Goal: Find specific page/section: Find specific page/section

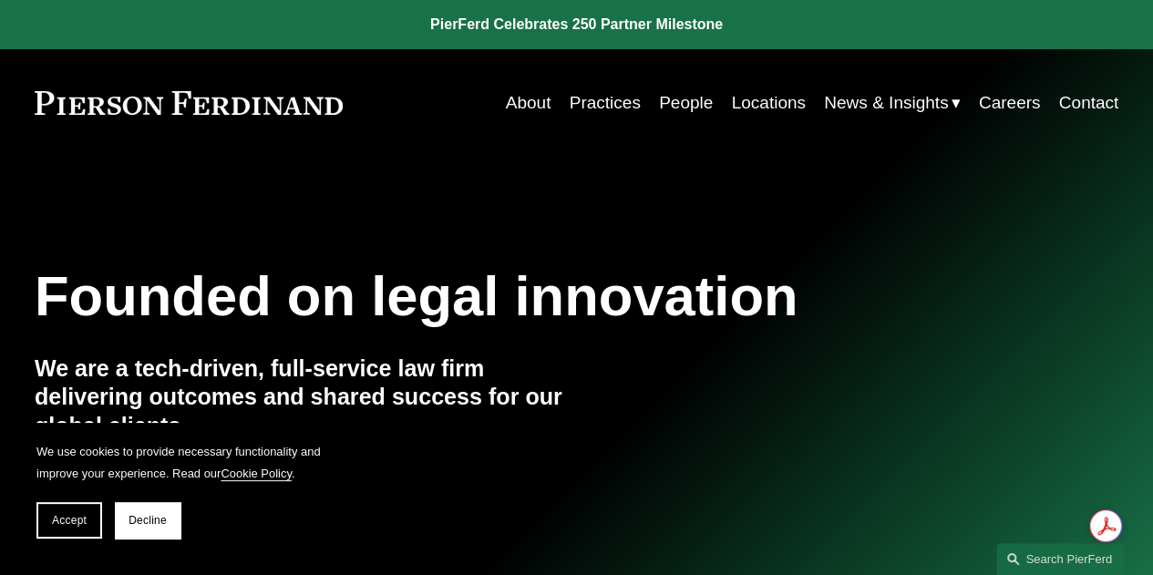
click at [745, 108] on link "Locations" at bounding box center [768, 103] width 74 height 35
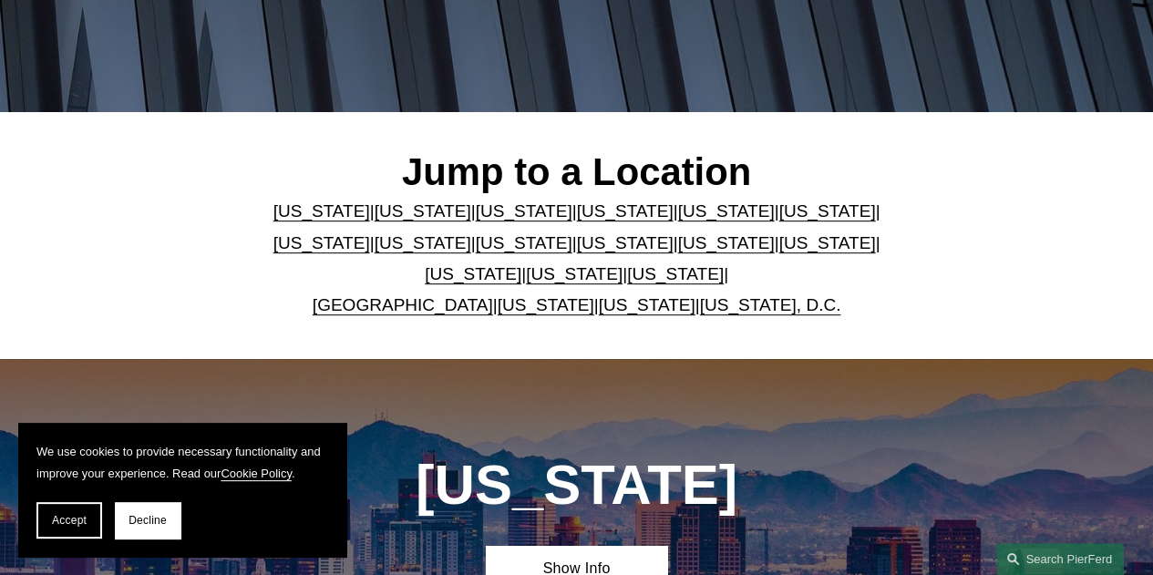
scroll to position [355, 0]
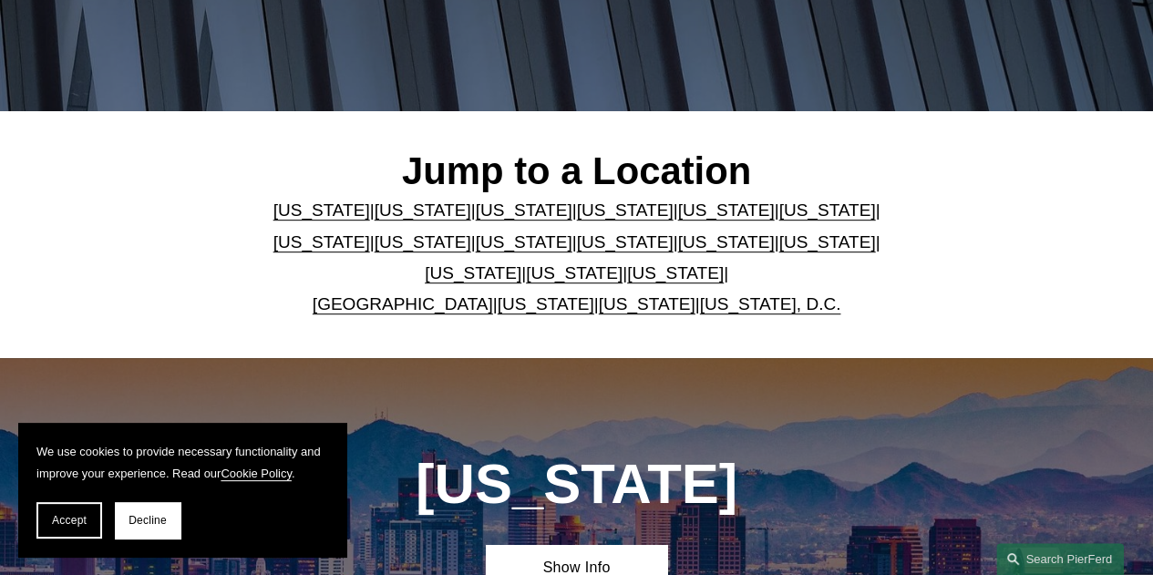
click at [778, 212] on link "[US_STATE]" at bounding box center [826, 210] width 97 height 19
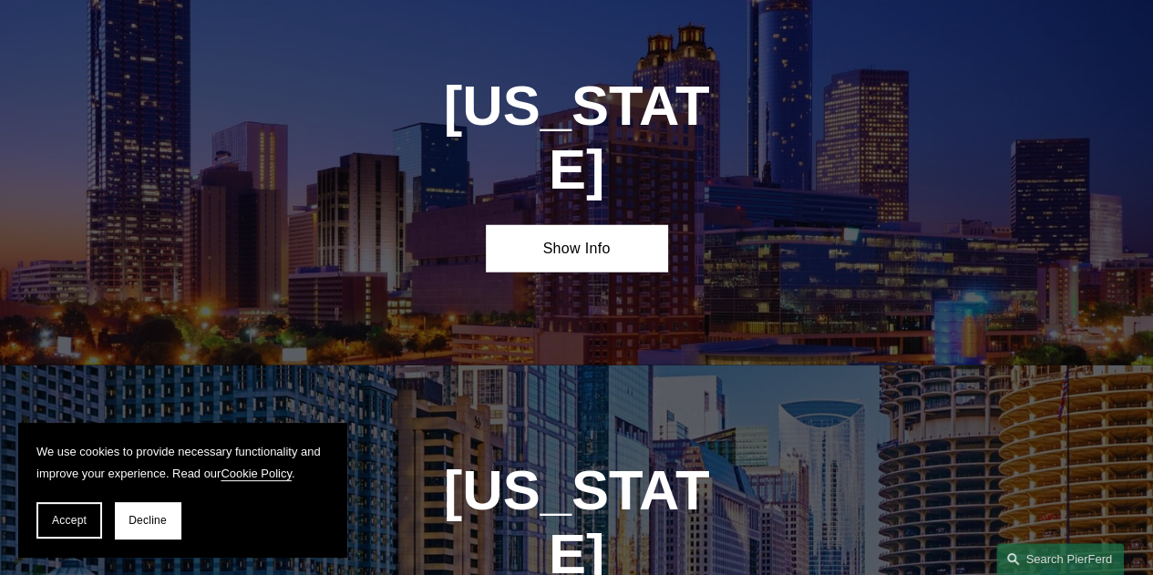
scroll to position [2370, 0]
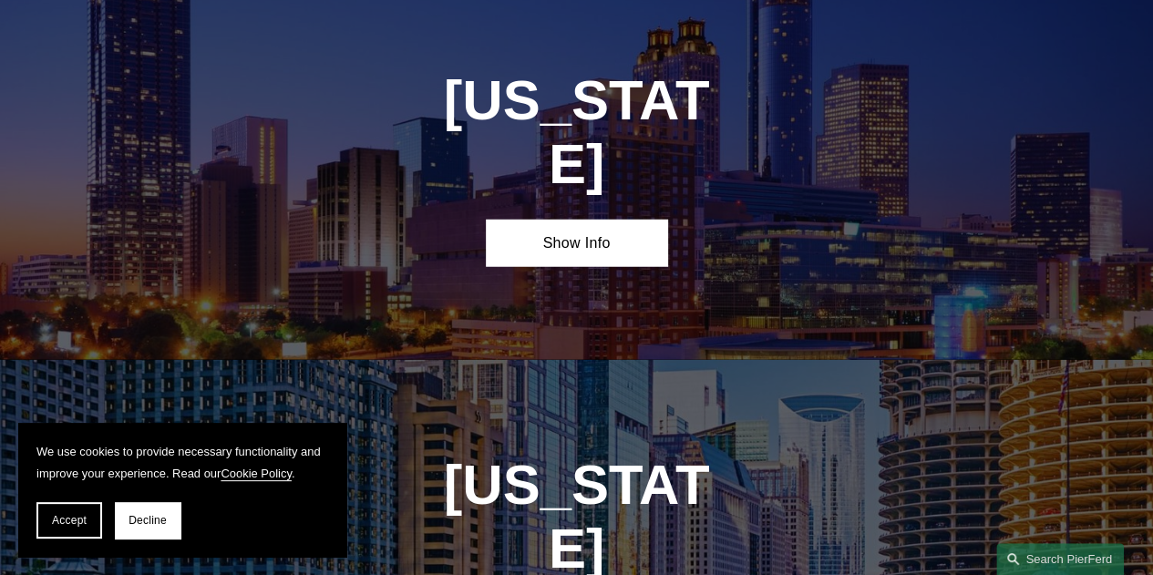
click at [625, 220] on link "Show Info" at bounding box center [576, 243] width 180 height 46
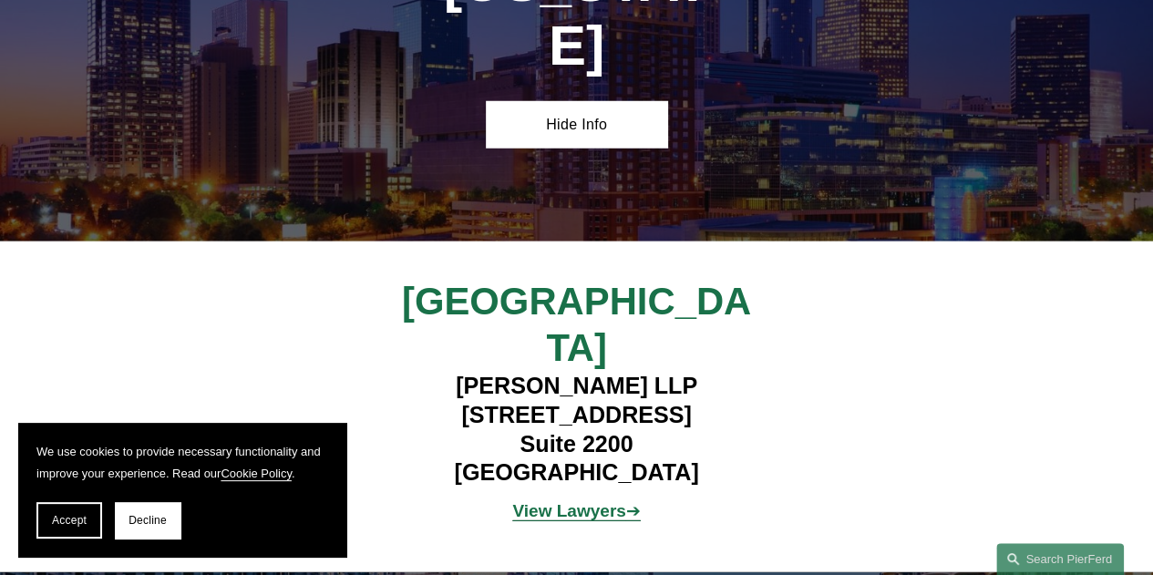
scroll to position [2490, 0]
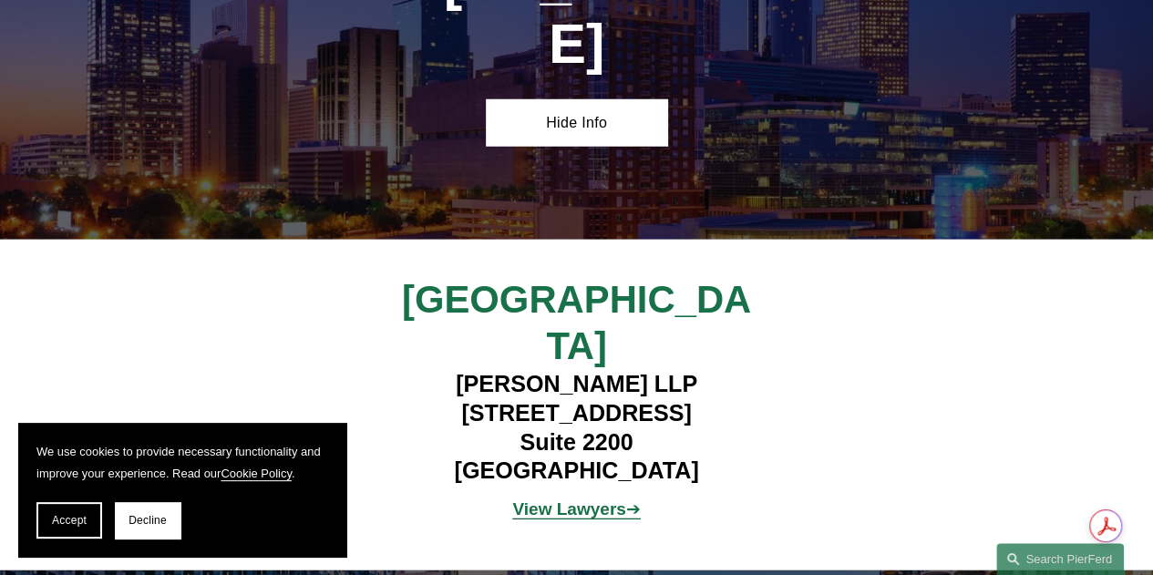
click at [589, 500] on strong "View Lawyers" at bounding box center [568, 509] width 113 height 19
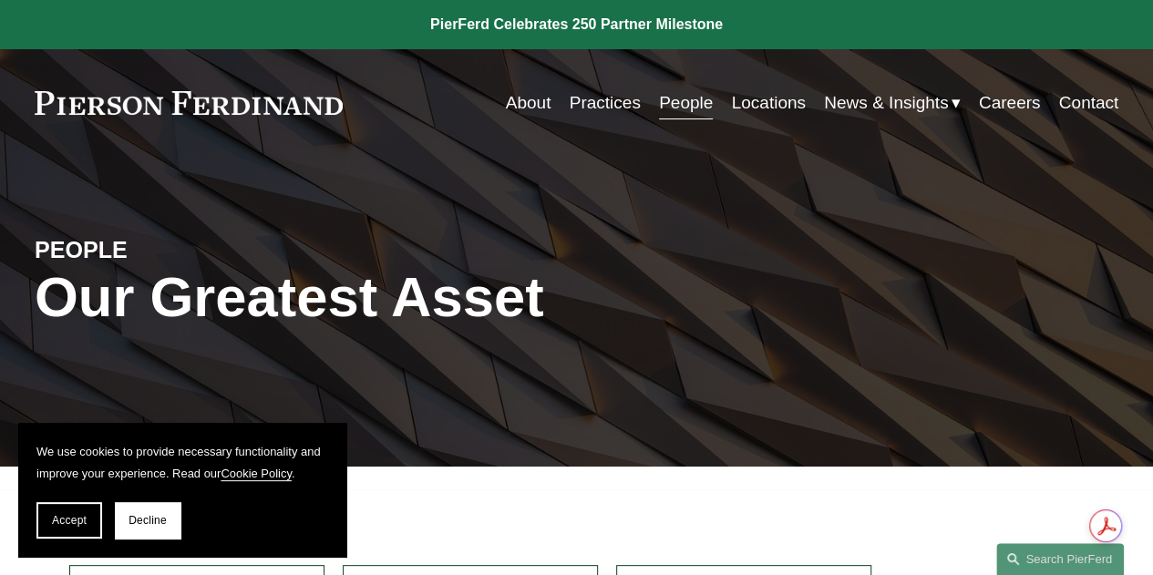
click at [1009, 102] on link "Careers" at bounding box center [1010, 103] width 62 height 35
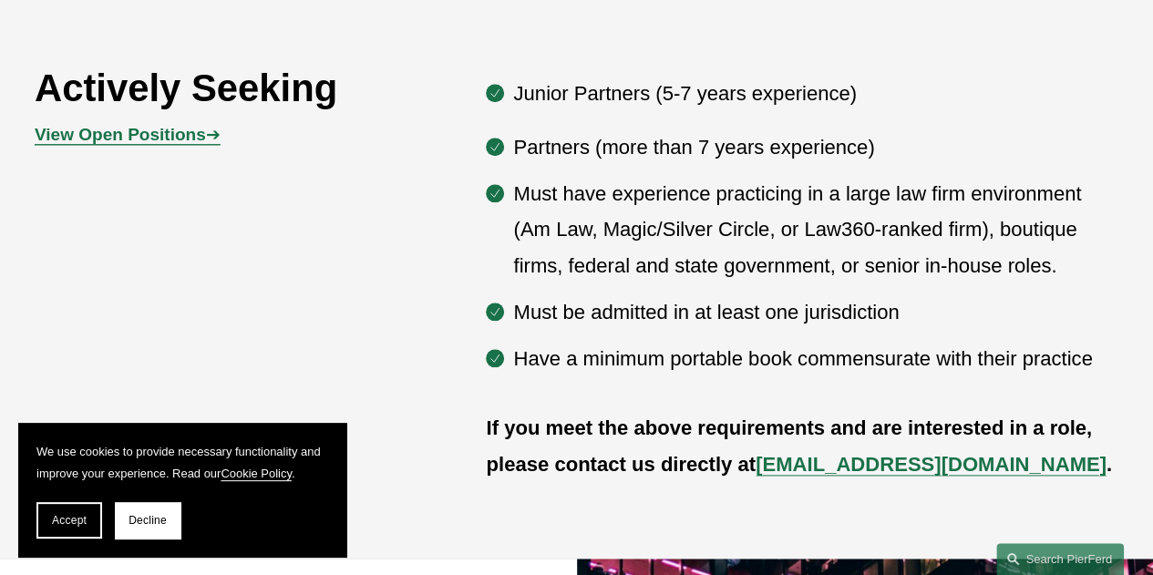
scroll to position [891, 0]
